Goal: Information Seeking & Learning: Learn about a topic

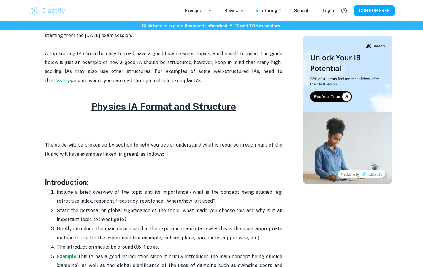
scroll to position [282, 0]
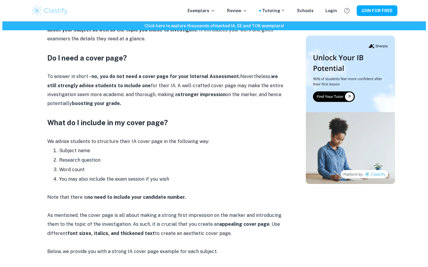
scroll to position [308, 0]
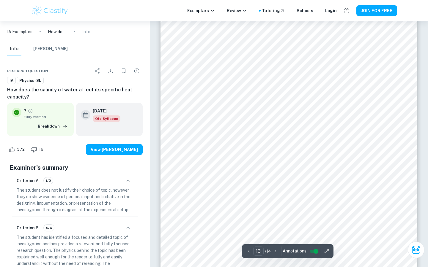
scroll to position [3810, 0]
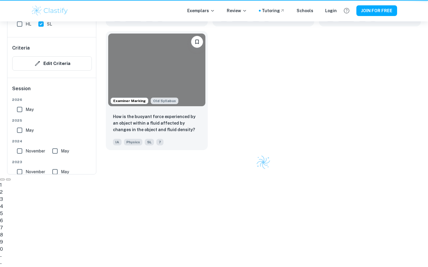
scroll to position [1066, 0]
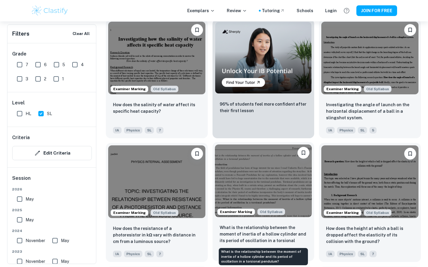
click at [257, 240] on p "What is the relationship between the moment of inertia of a hollow cylinder and…" at bounding box center [264, 235] width 88 height 20
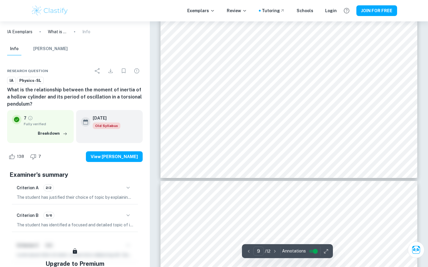
scroll to position [3265, 0]
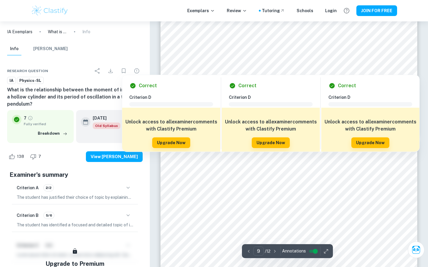
type input "10"
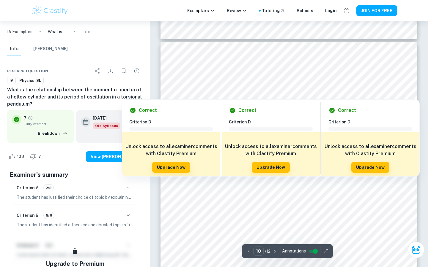
scroll to position [3479, 0]
